Goal: Complete application form

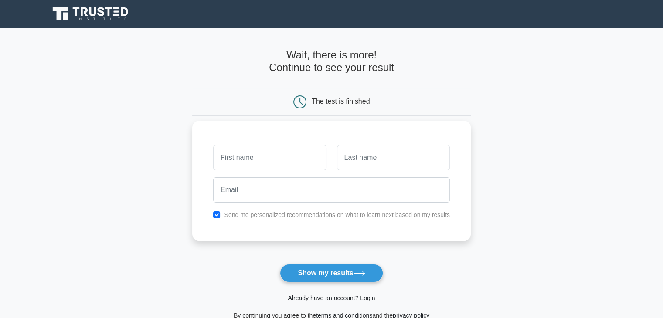
click at [284, 164] on input "text" at bounding box center [269, 157] width 113 height 25
type input "[PERSON_NAME]"
click at [391, 154] on input "text" at bounding box center [393, 157] width 113 height 25
type input "[PERSON_NAME]"
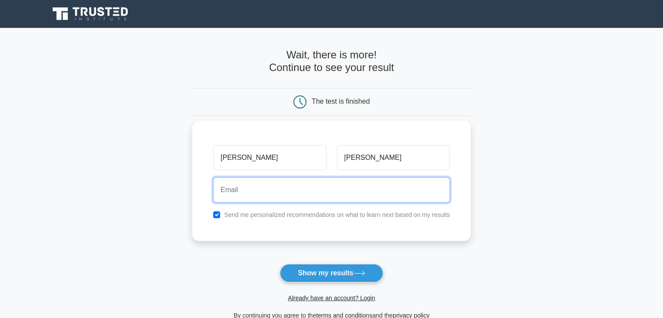
click at [367, 192] on input "email" at bounding box center [331, 189] width 237 height 25
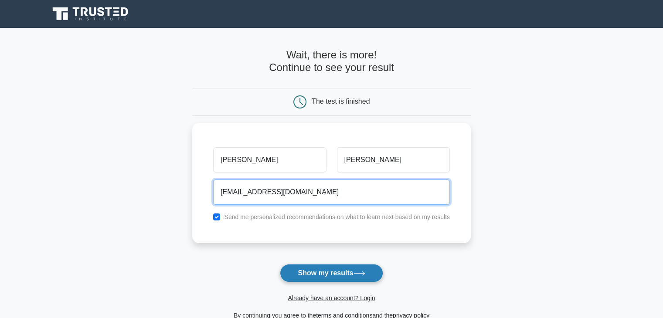
type input "[EMAIL_ADDRESS][DOMAIN_NAME]"
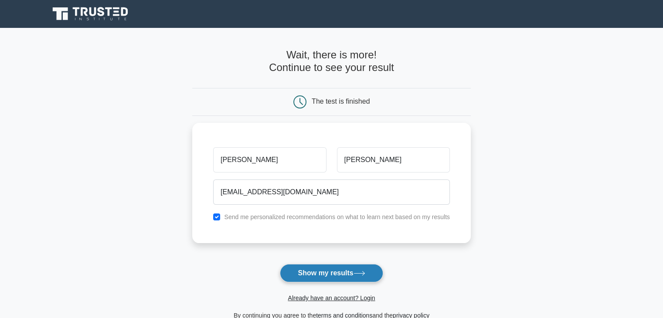
click at [337, 273] on button "Show my results" at bounding box center [331, 273] width 103 height 18
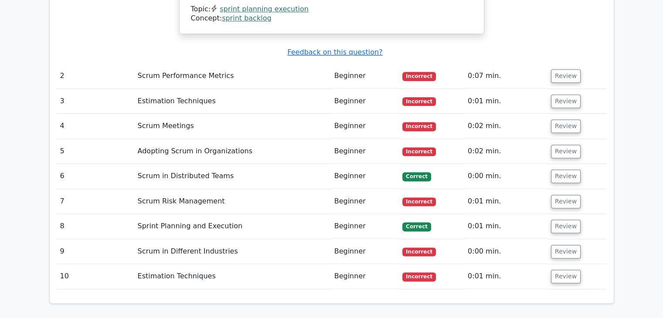
scroll to position [1132, 0]
